Goal: Use online tool/utility: Utilize a website feature to perform a specific function

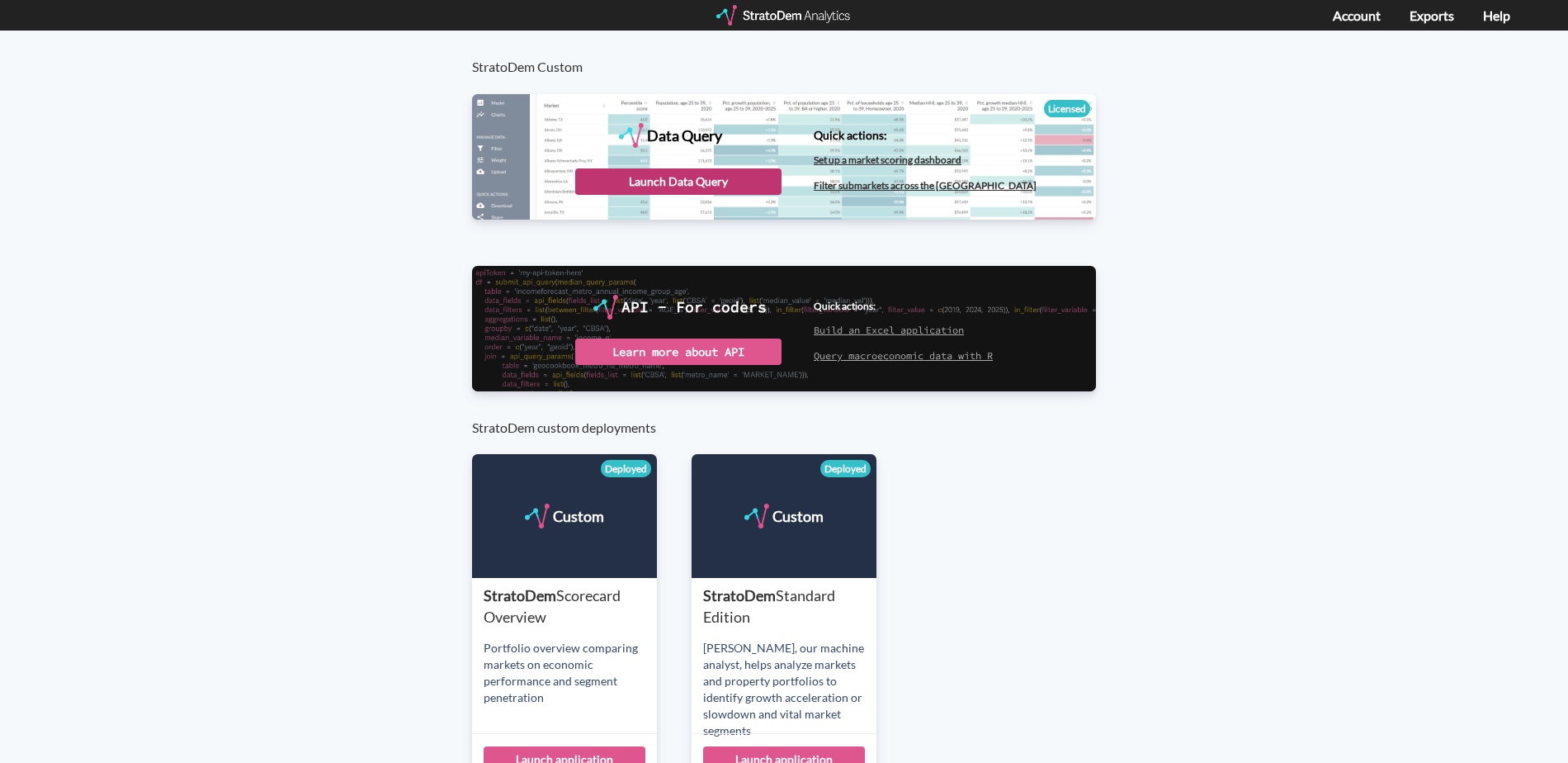
click at [686, 185] on div "Launch Data Query" at bounding box center [678, 181] width 206 height 27
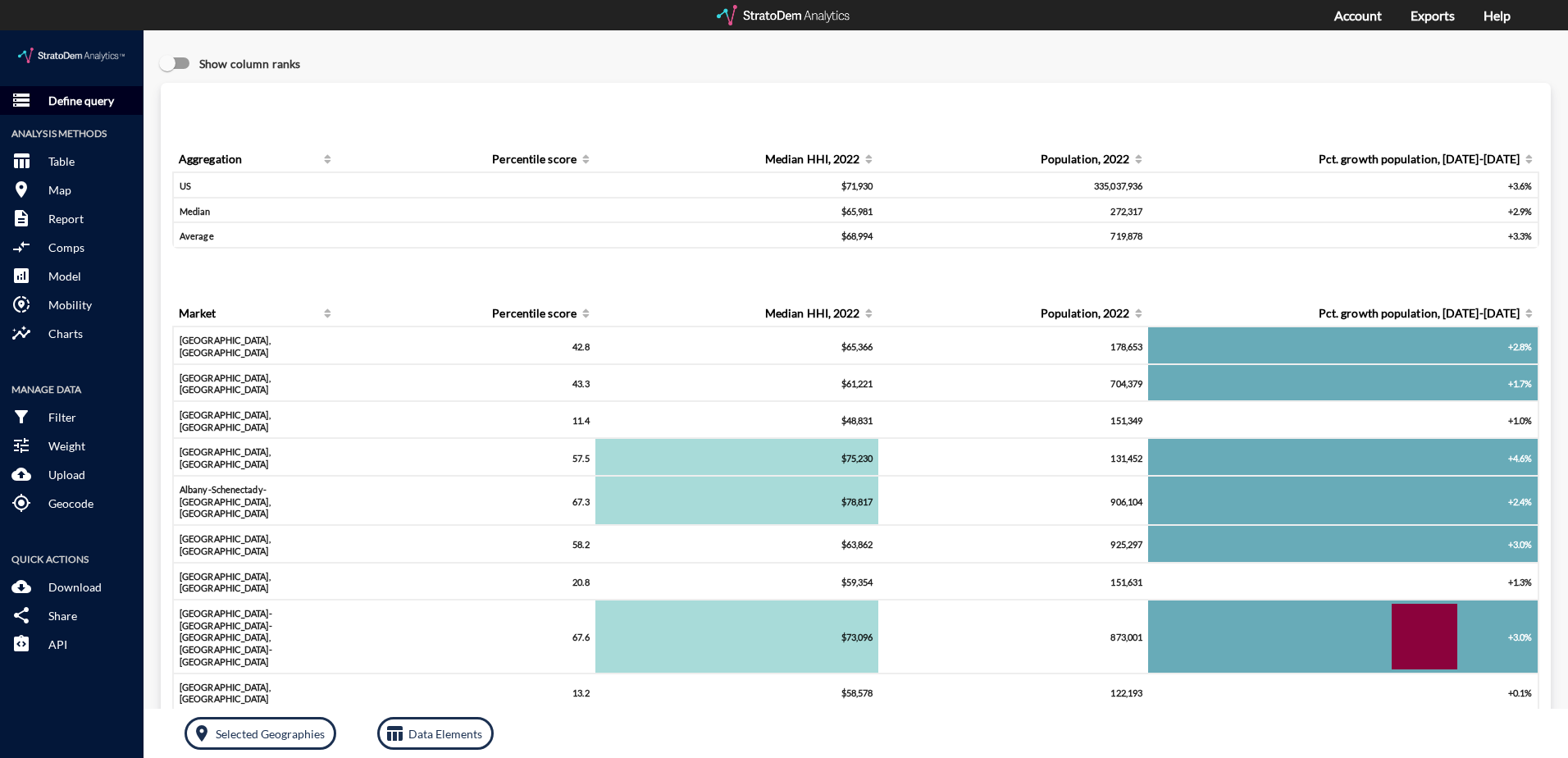
click p "Define query"
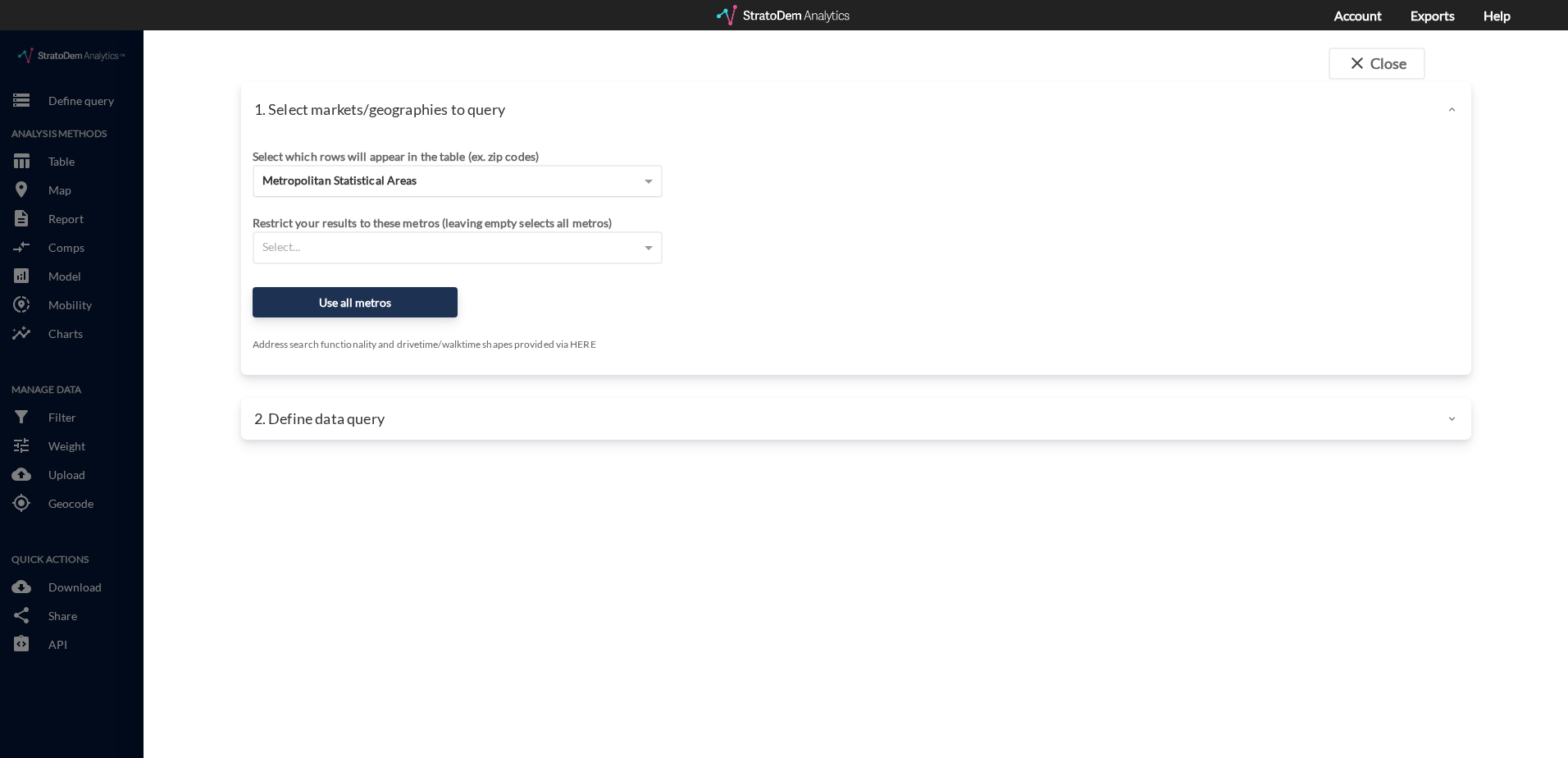
click div "Metropolitan Statistical Areas"
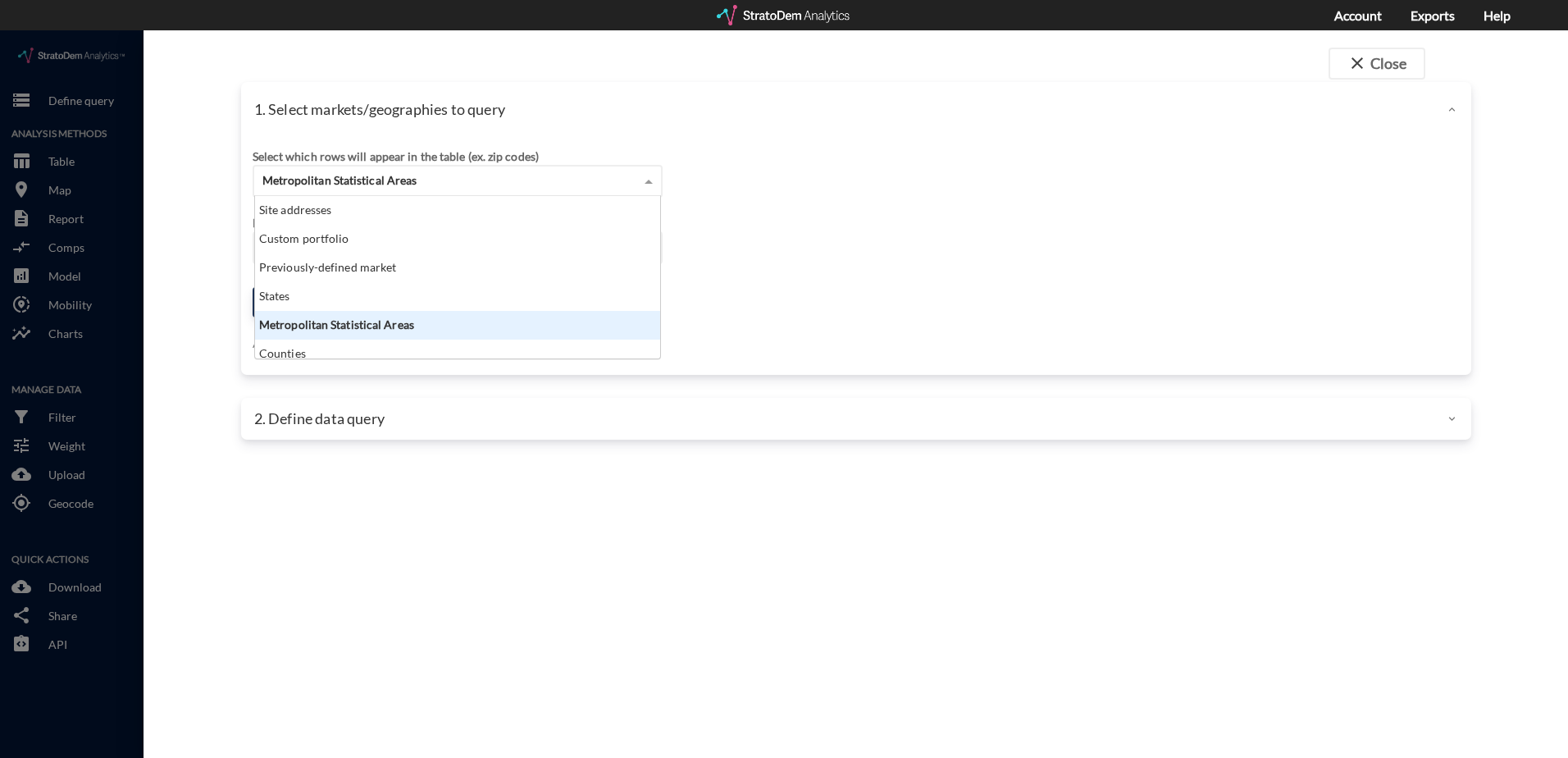
scroll to position [150, 396]
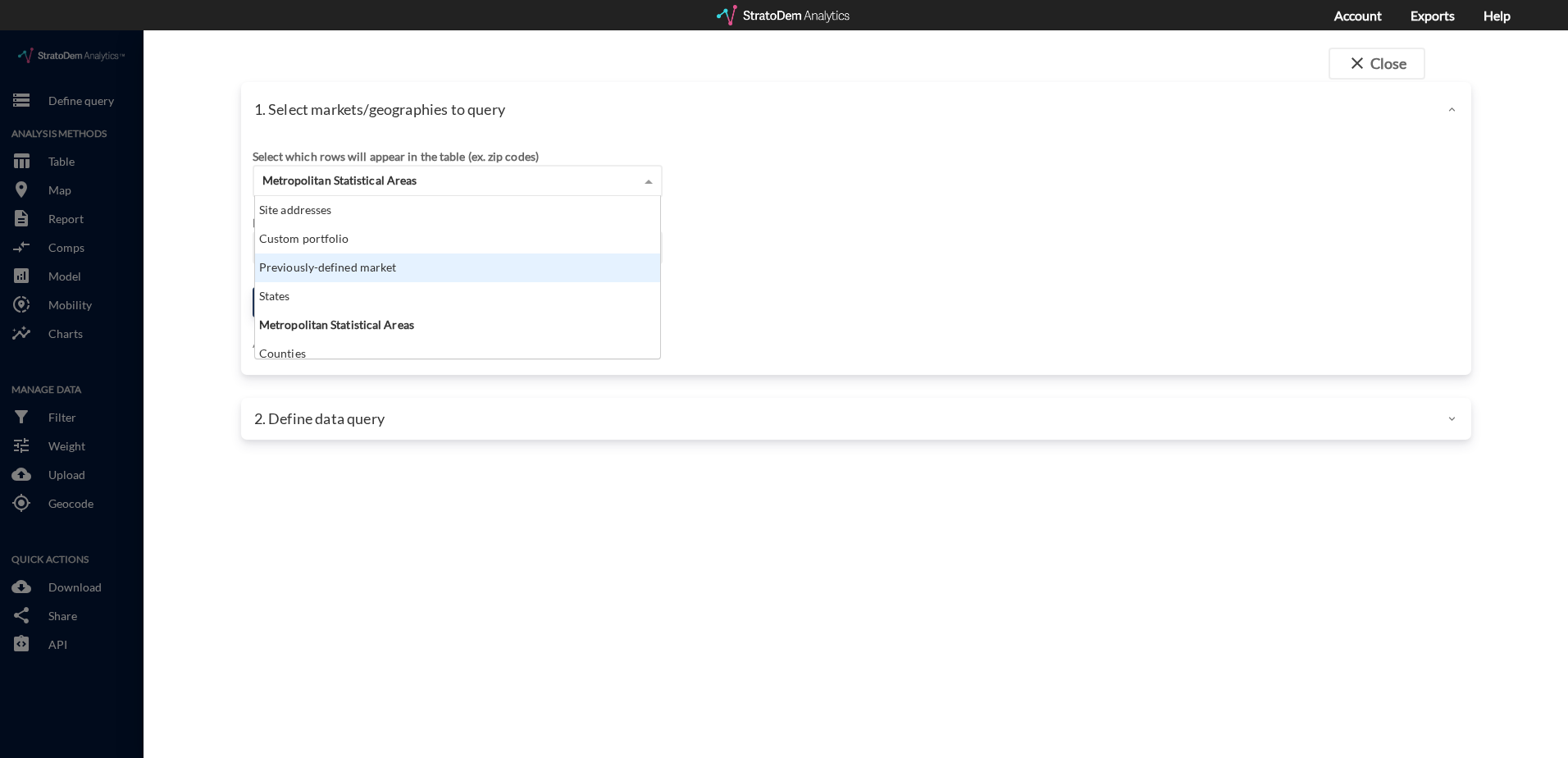
click div "Previously-defined market"
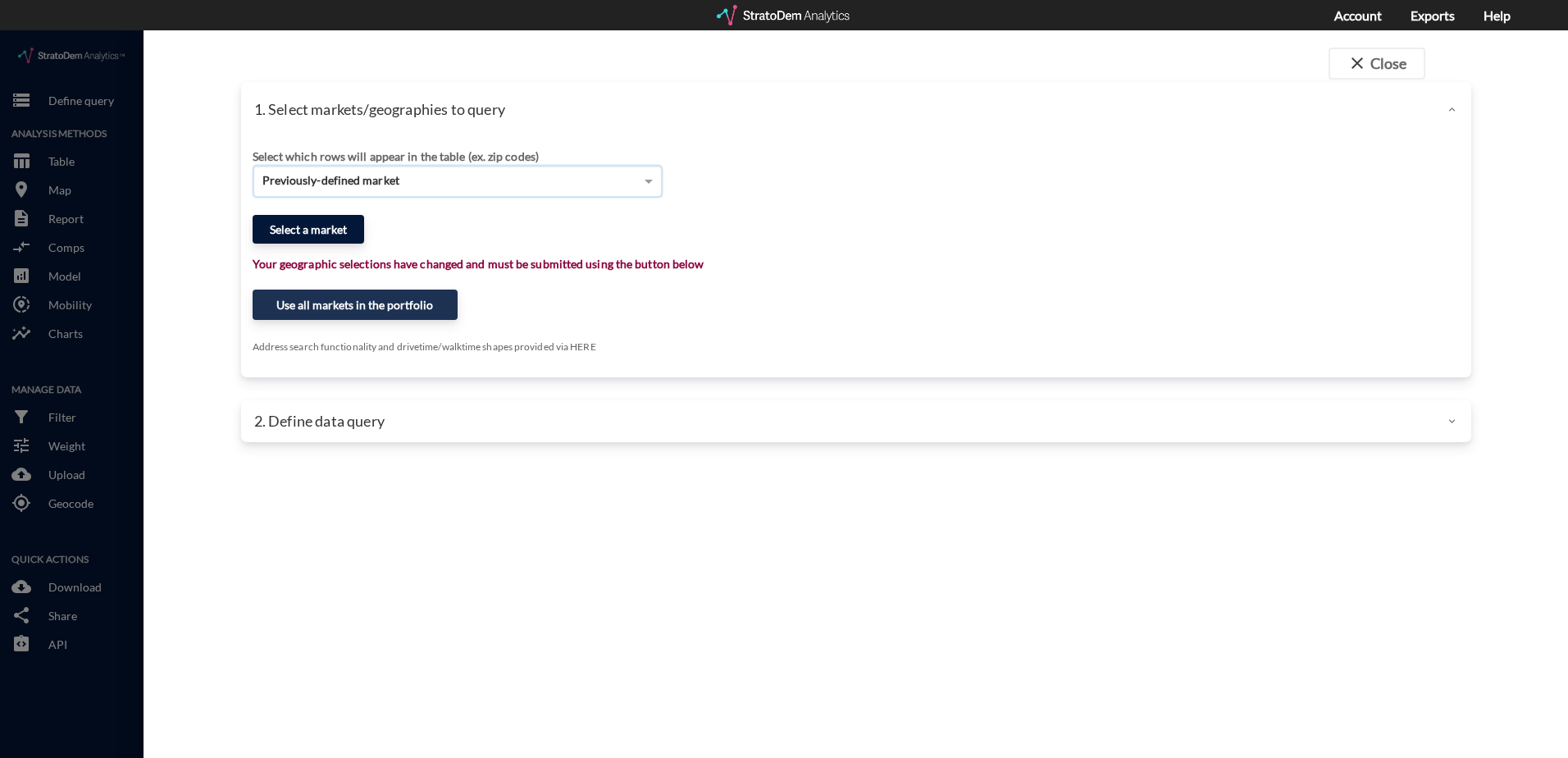
click button "Select a market"
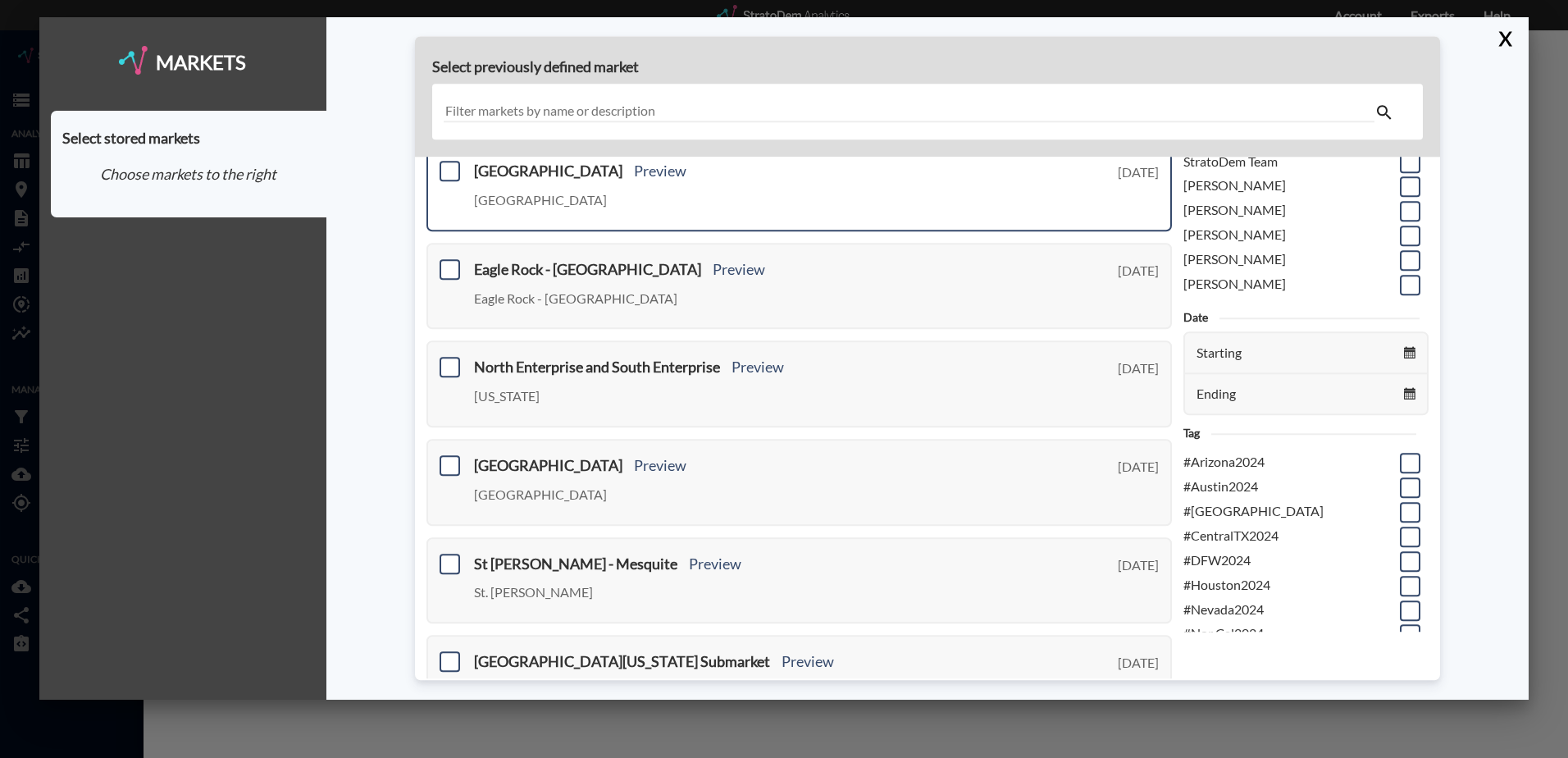
scroll to position [328, 0]
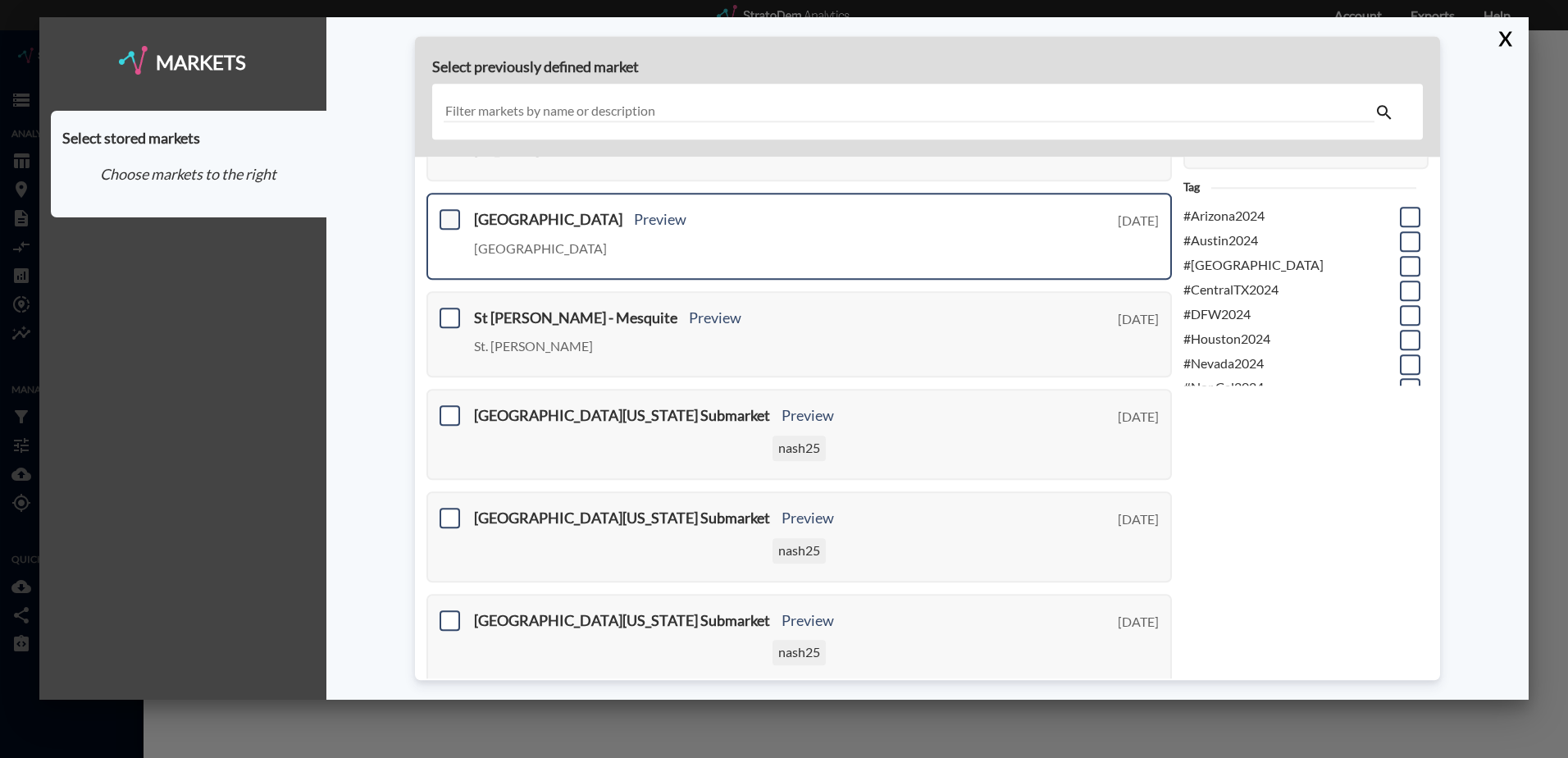
click at [450, 221] on span at bounding box center [449, 219] width 21 height 21
click at [447, 212] on input "checkbox" at bounding box center [447, 212] width 0 height 0
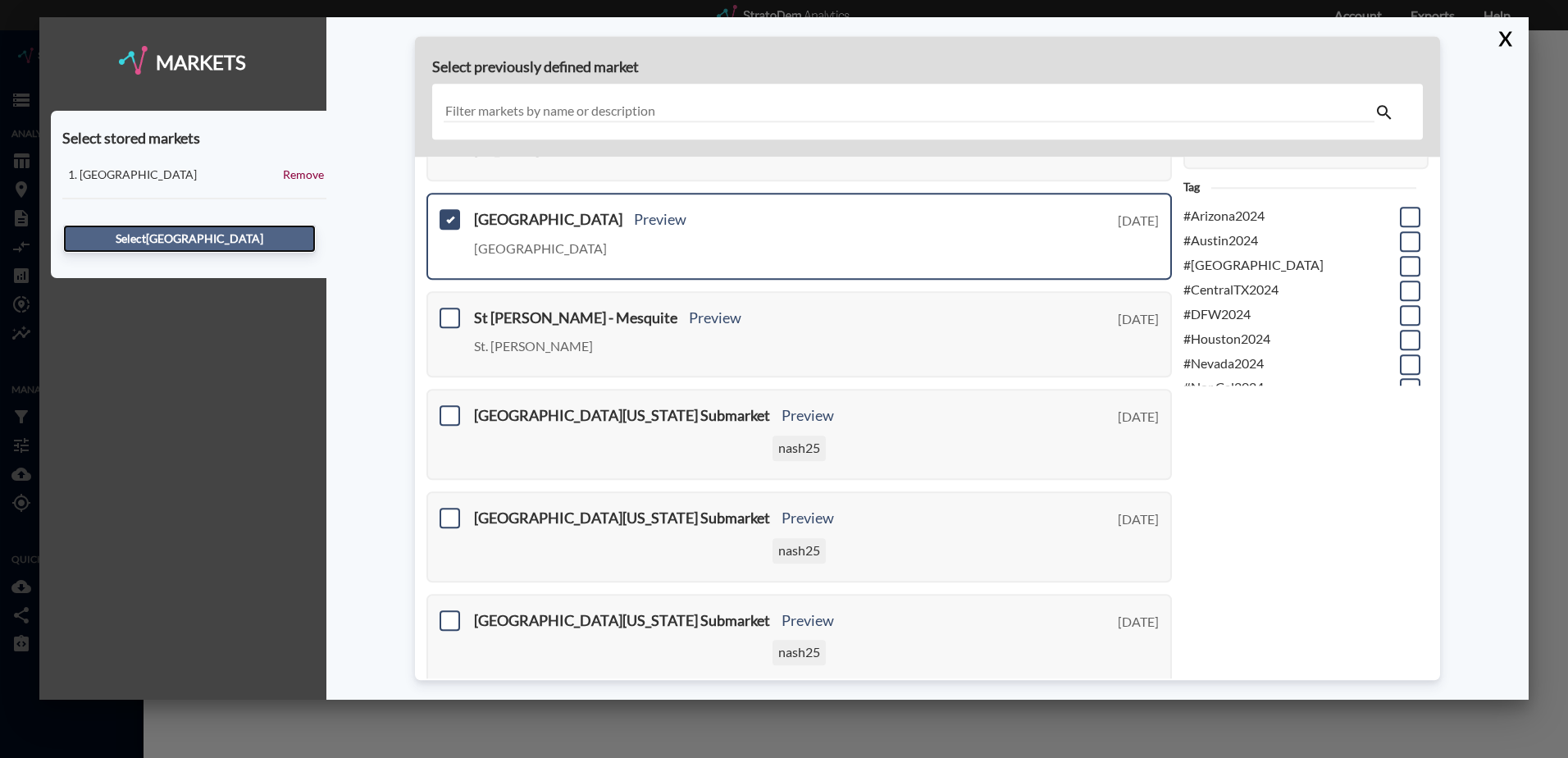
click at [173, 237] on button "Select Gunshy Manor" at bounding box center [190, 238] width 253 height 28
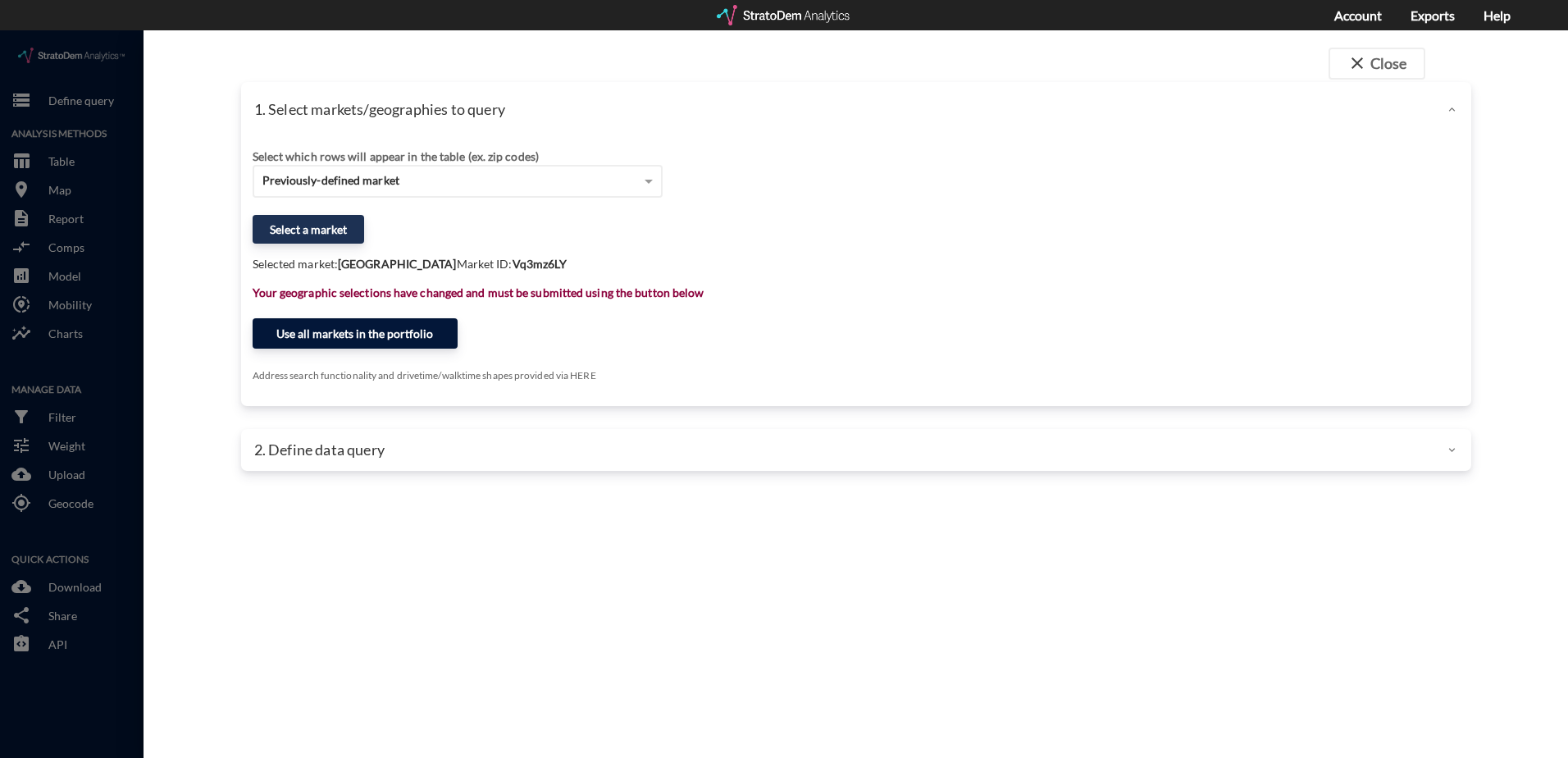
click button "Use all markets in the portfolio"
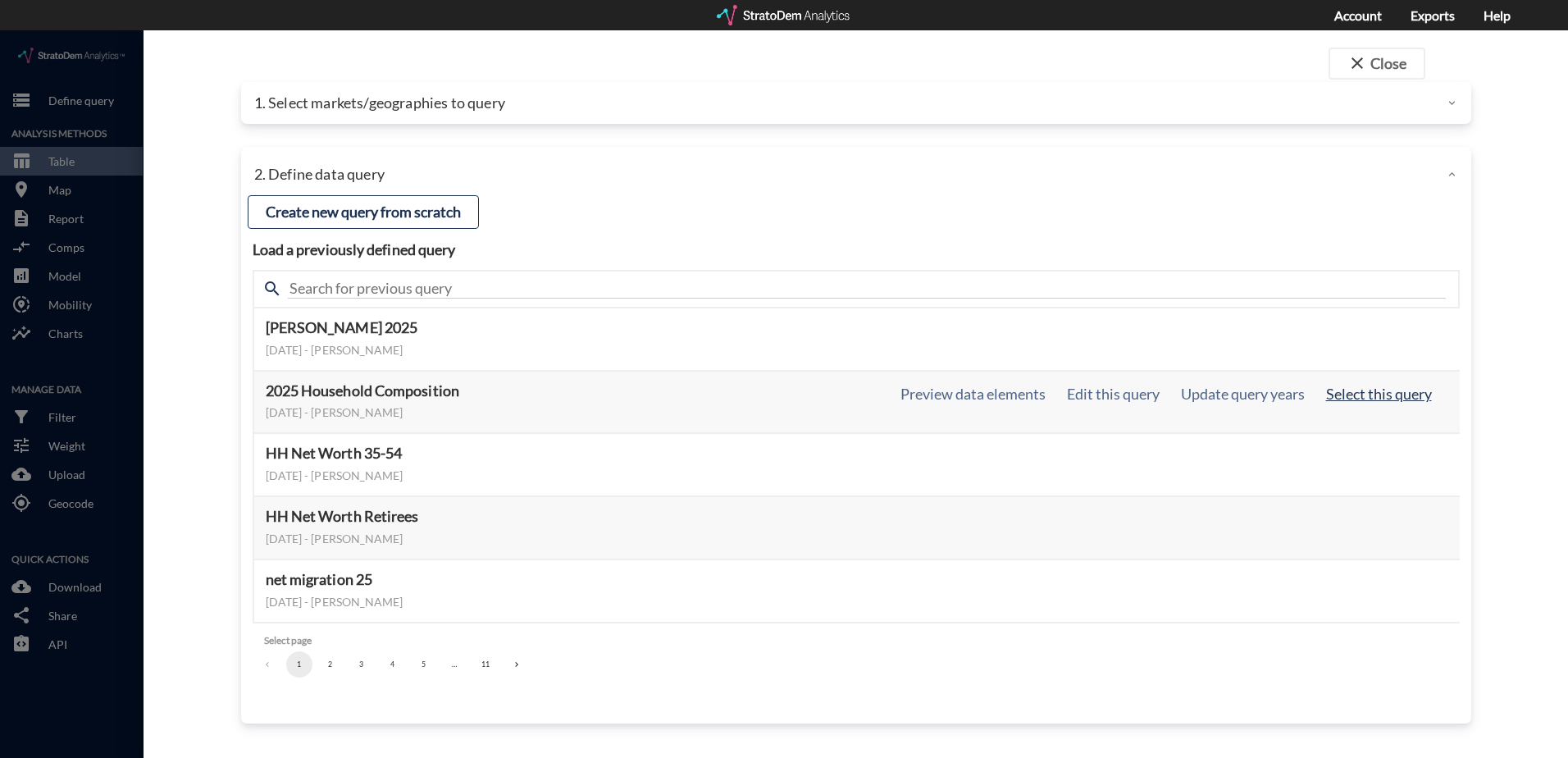
click button "Select this query"
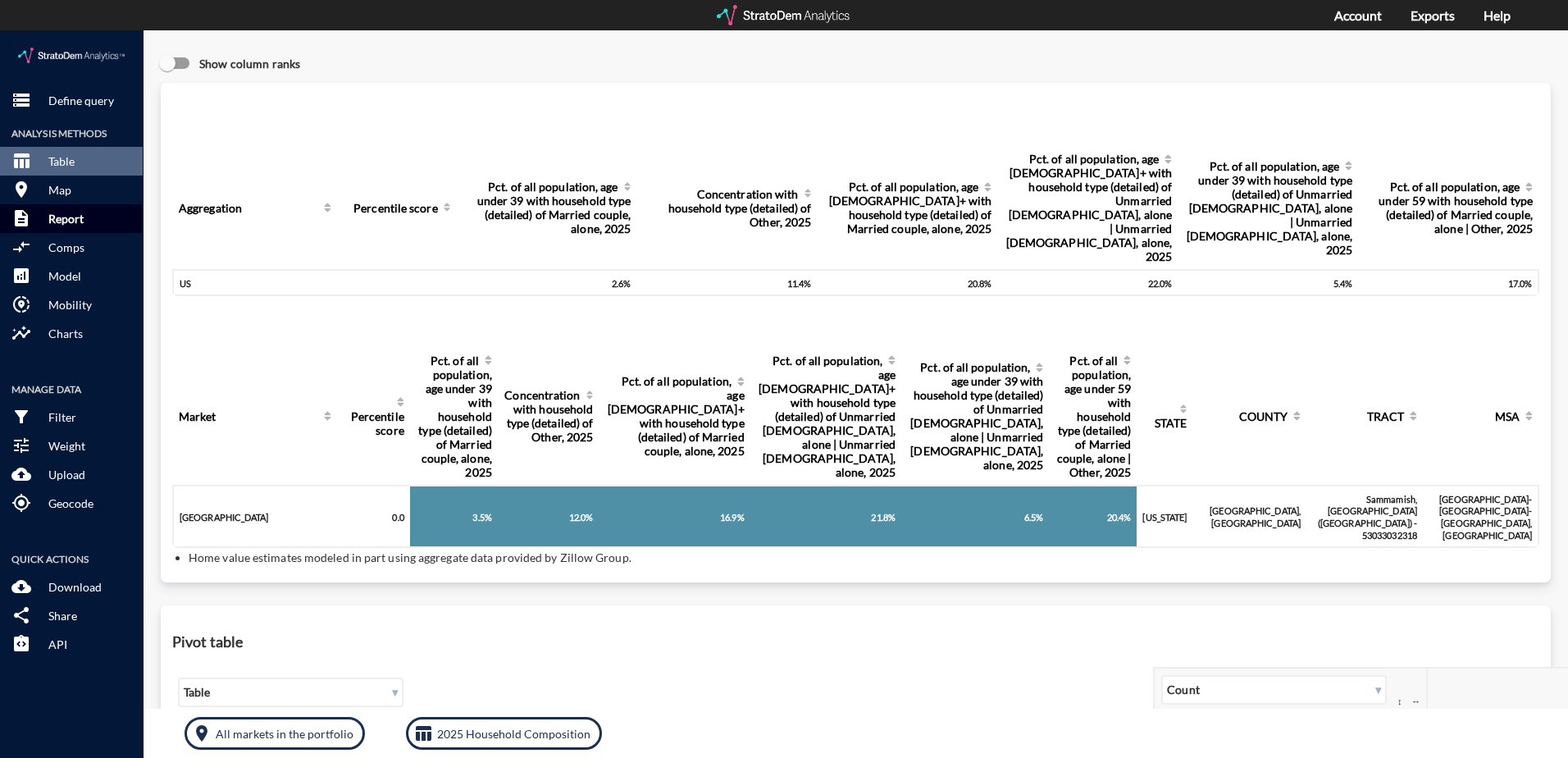
click p "Report"
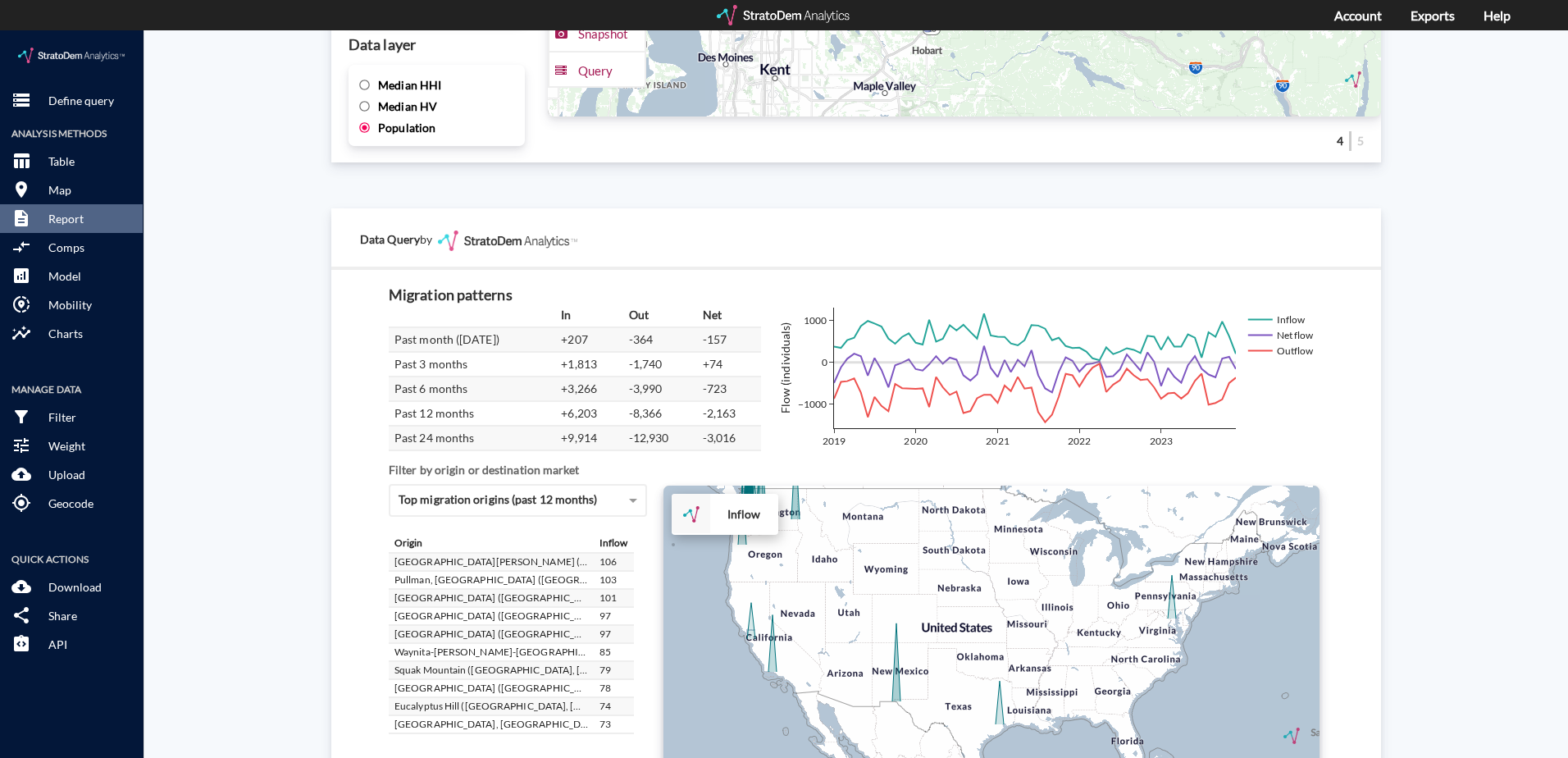
scroll to position [2706, 0]
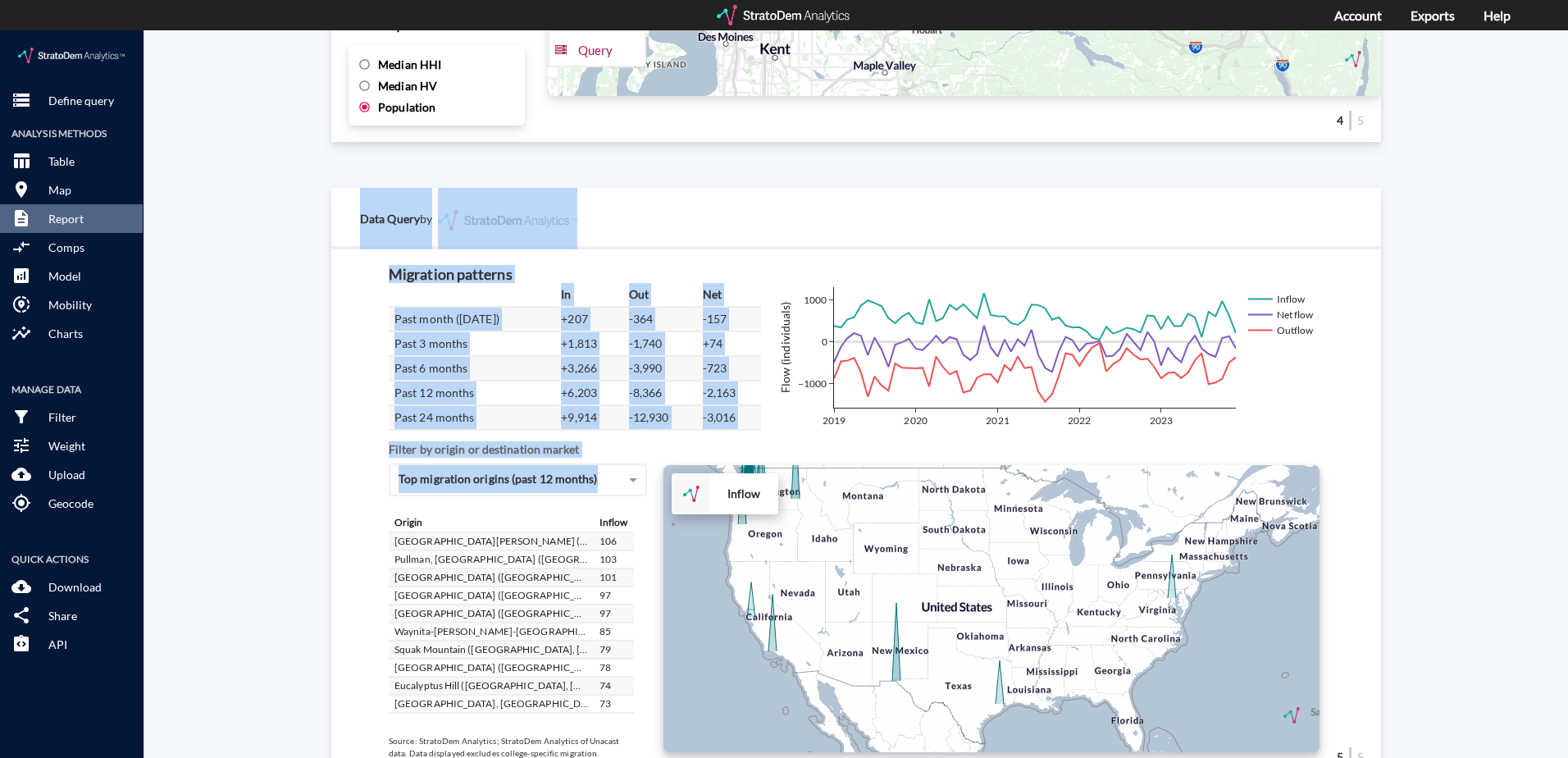
drag, startPoint x: 336, startPoint y: 171, endPoint x: 620, endPoint y: 434, distance: 387.1
click div "Data Query by Migration patterns In Out Net Past month (December 2023) +207 -36…"
click div "Data Query by"
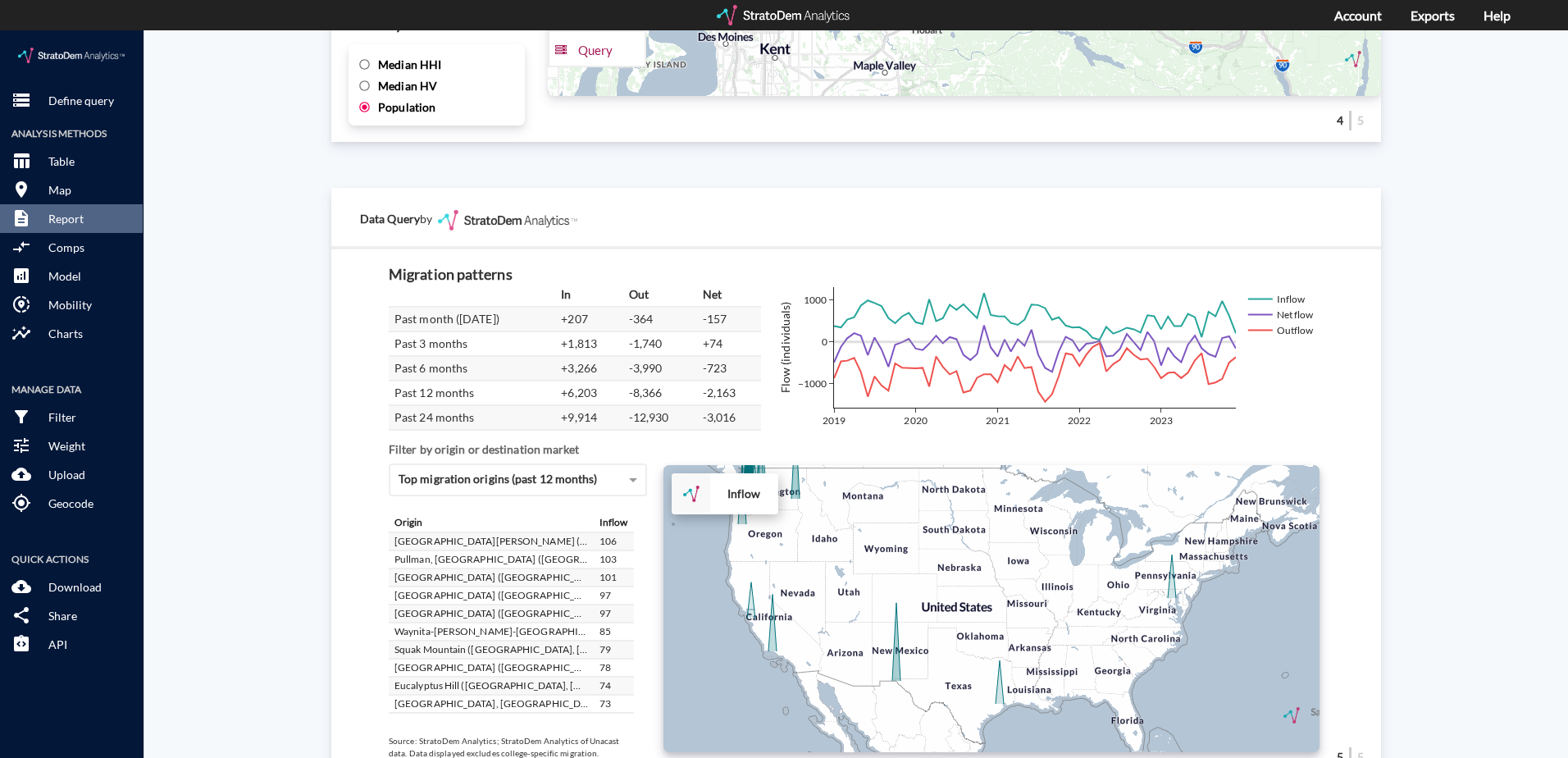
click div "Site report Generate a site report for a given location, (optionally) benchmark…"
